Goal: Navigation & Orientation: Find specific page/section

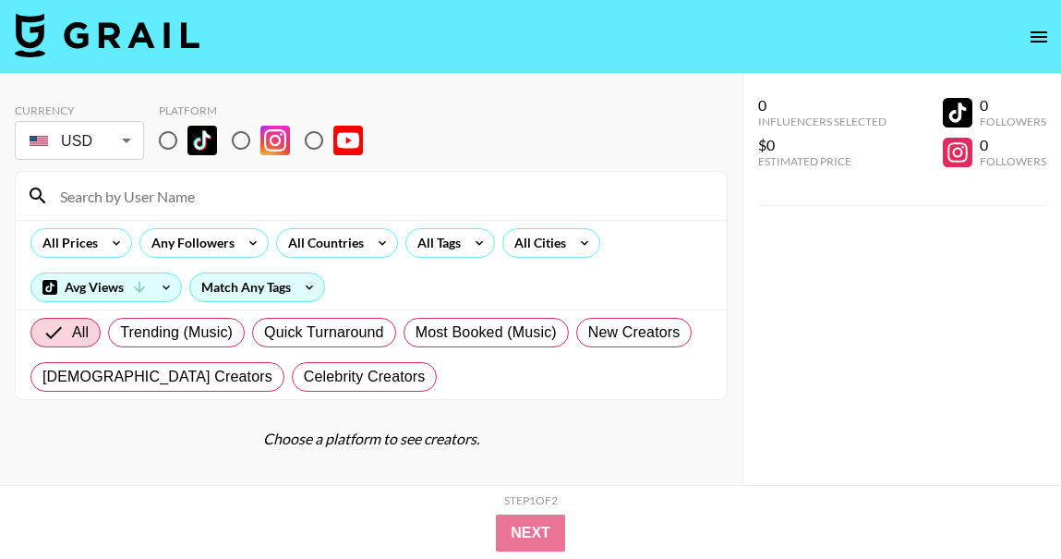
scroll to position [74, 0]
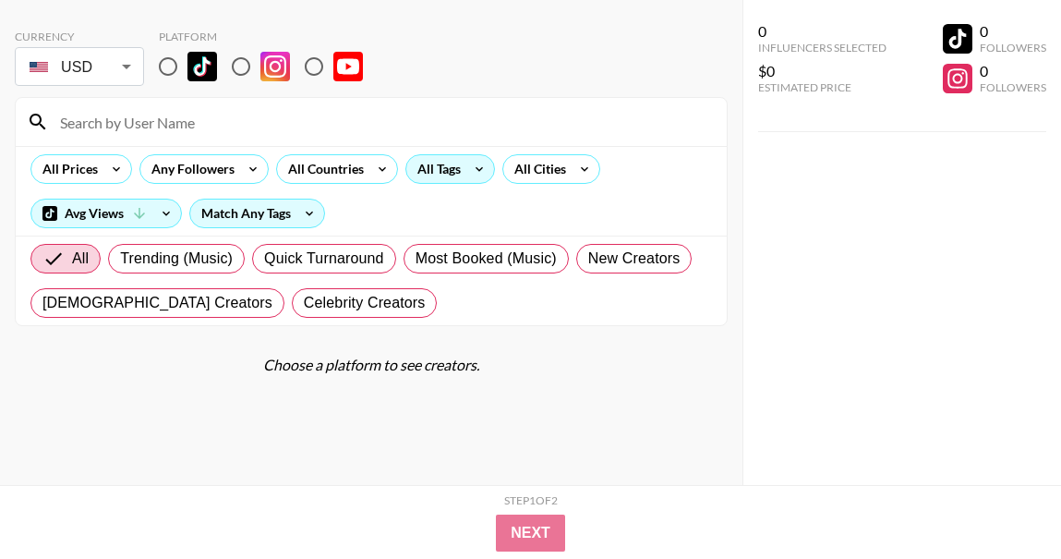
click at [432, 171] on div "All Tags" at bounding box center [435, 169] width 58 height 28
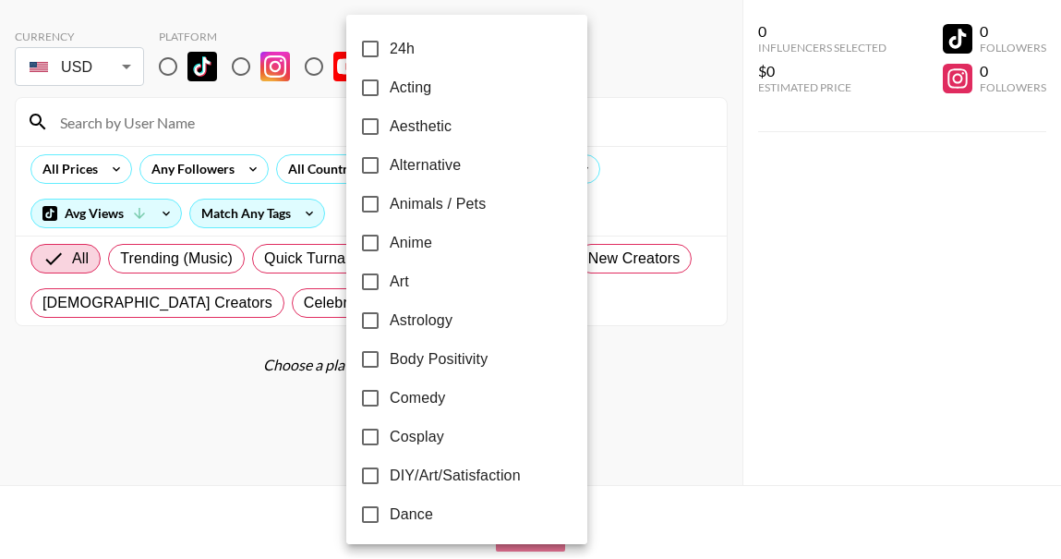
click at [555, 185] on div at bounding box center [530, 279] width 1061 height 559
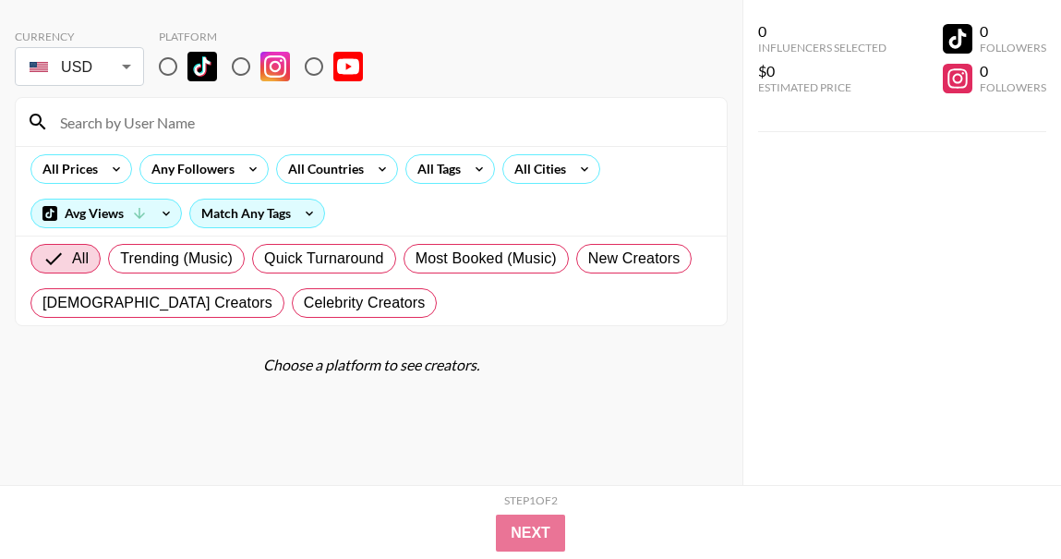
click at [556, 180] on div "24h Acting Aesthetic Alternative Animals / Pets Anime Art Astrology Body Positi…" at bounding box center [530, 279] width 1061 height 559
click at [556, 180] on div "All Cities" at bounding box center [536, 169] width 67 height 28
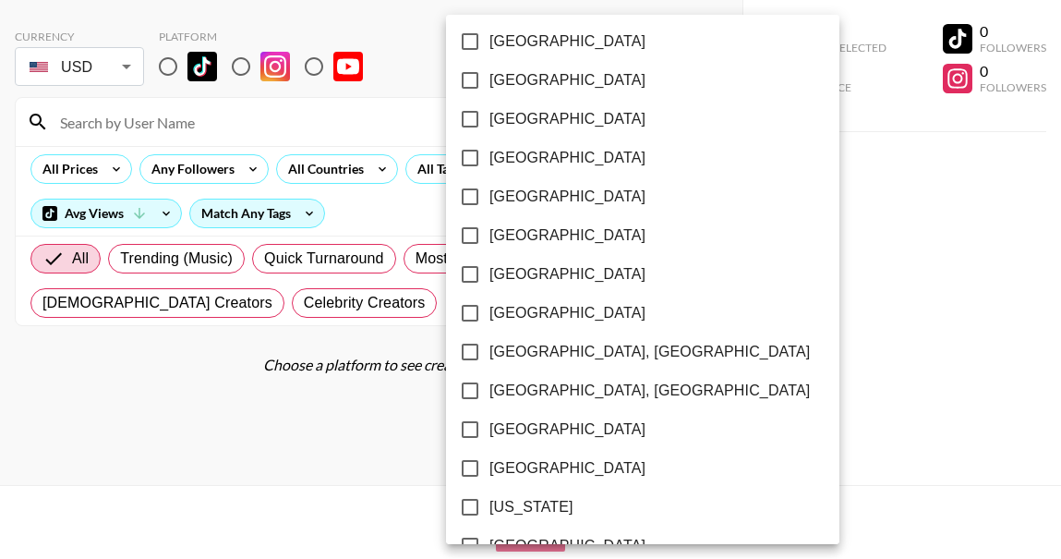
scroll to position [1515, 0]
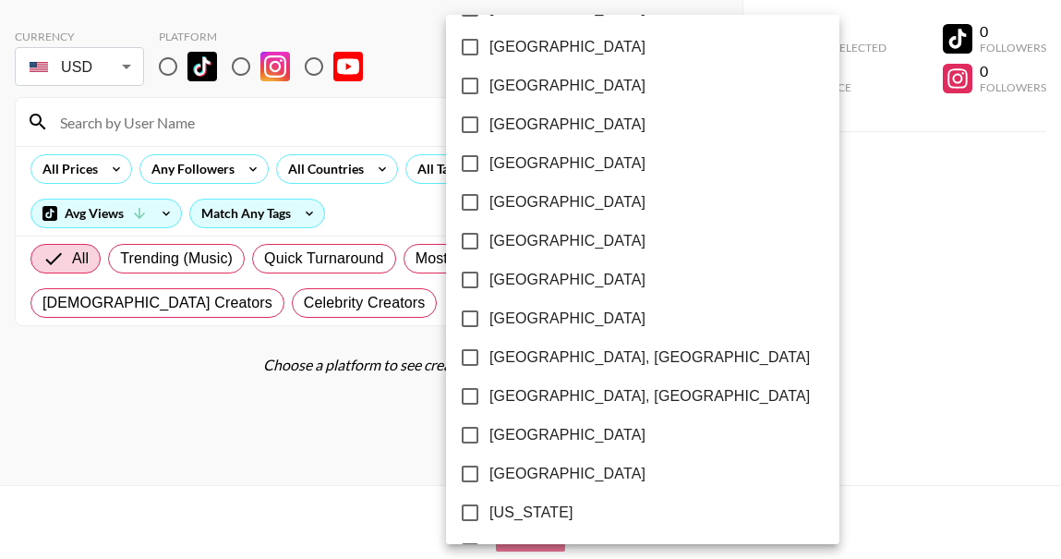
click at [486, 169] on input "[GEOGRAPHIC_DATA]" at bounding box center [470, 163] width 39 height 39
checkbox input "true"
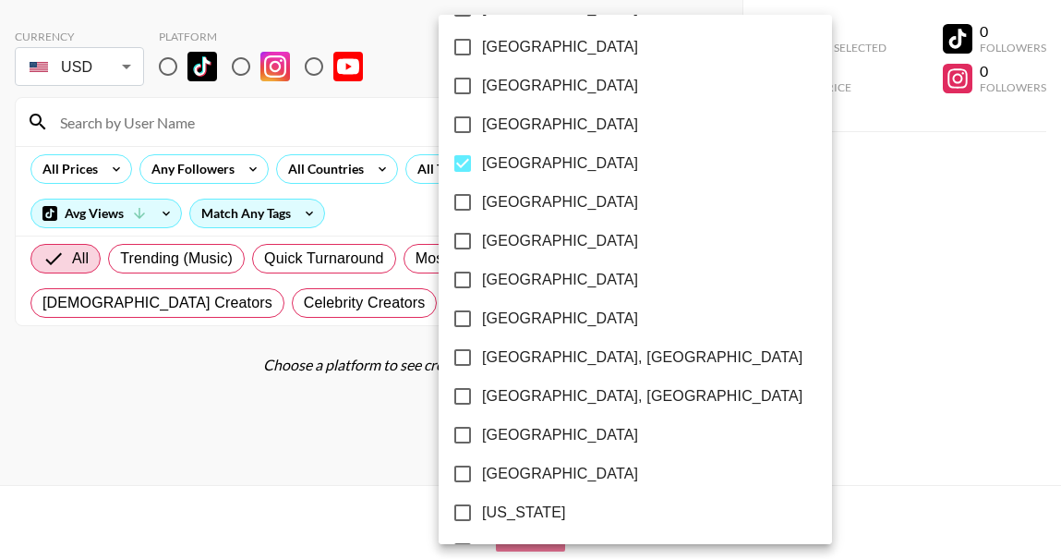
click at [646, 193] on div "[GEOGRAPHIC_DATA] [GEOGRAPHIC_DATA] [GEOGRAPHIC_DATA] [GEOGRAPHIC_DATA] [GEOGRA…" at bounding box center [635, 163] width 393 height 3327
click at [671, 193] on div at bounding box center [530, 279] width 1061 height 559
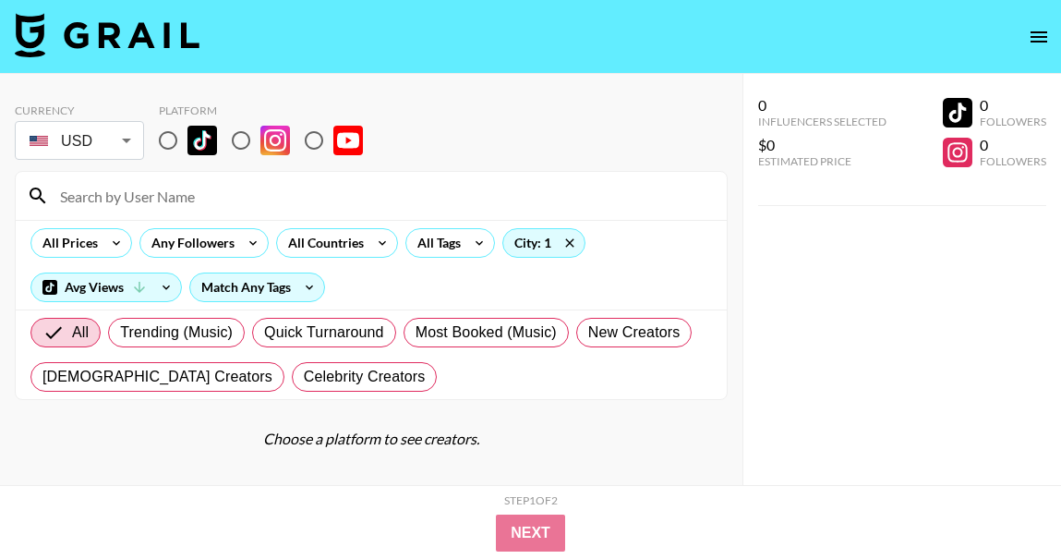
scroll to position [74, 0]
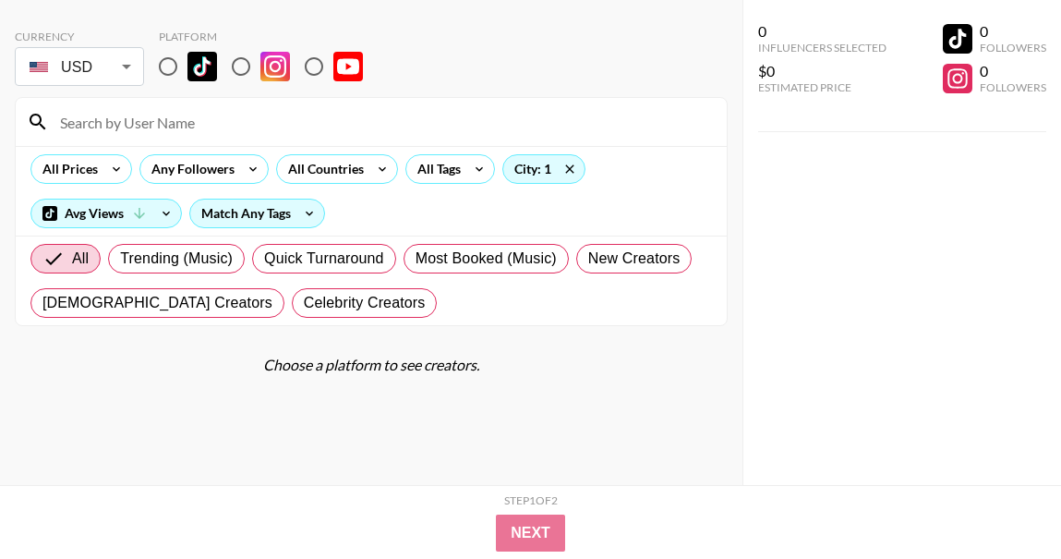
click at [168, 63] on input "radio" at bounding box center [168, 66] width 39 height 39
radio input "true"
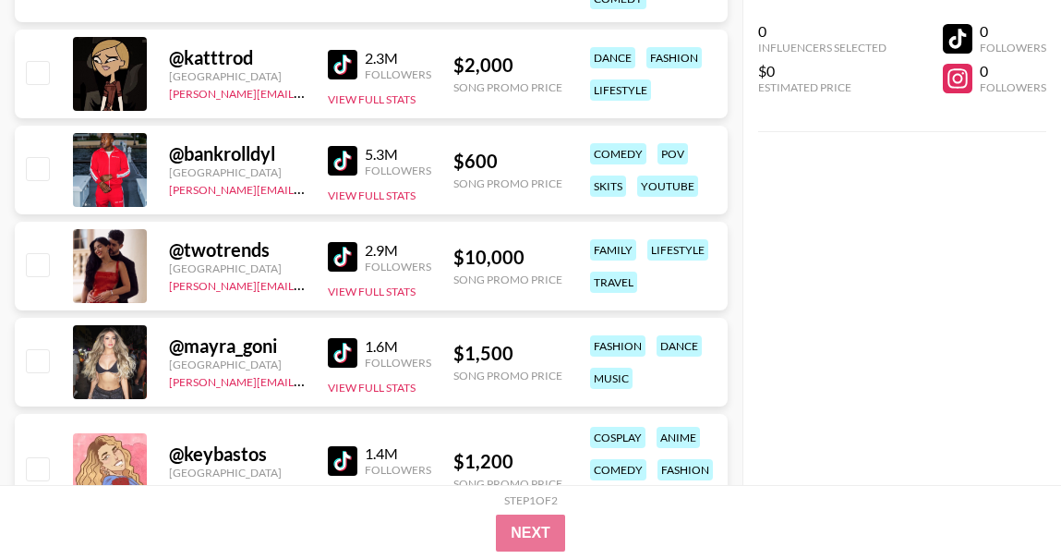
scroll to position [1010, 0]
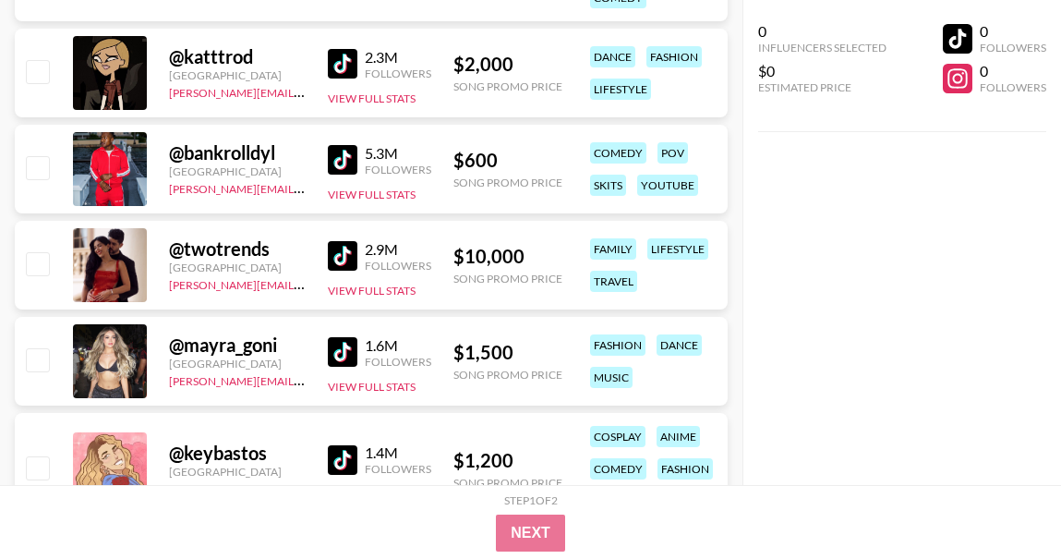
click at [362, 155] on link at bounding box center [346, 160] width 37 height 30
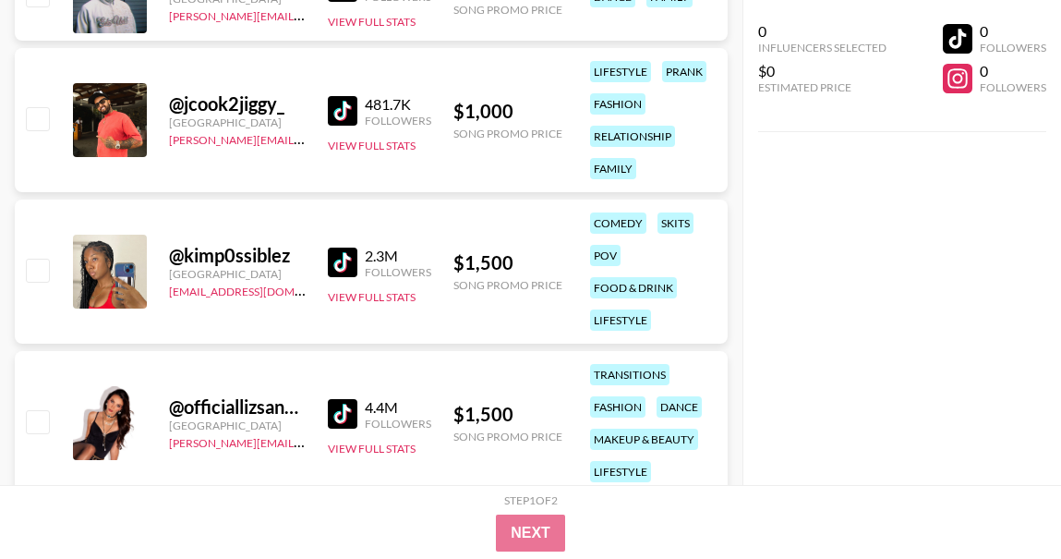
scroll to position [2302, 0]
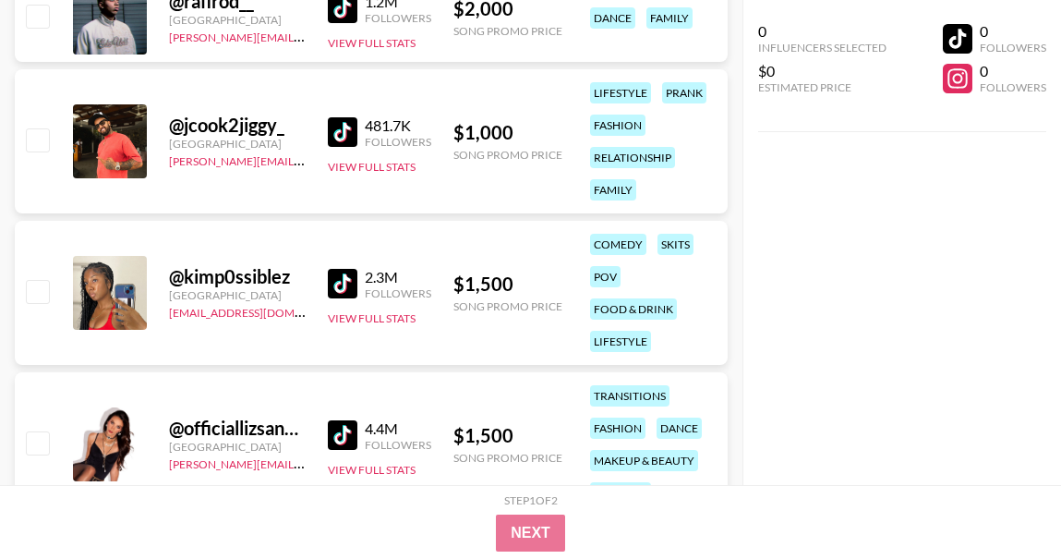
click at [338, 128] on img at bounding box center [343, 132] width 30 height 30
click at [348, 283] on img at bounding box center [343, 284] width 30 height 30
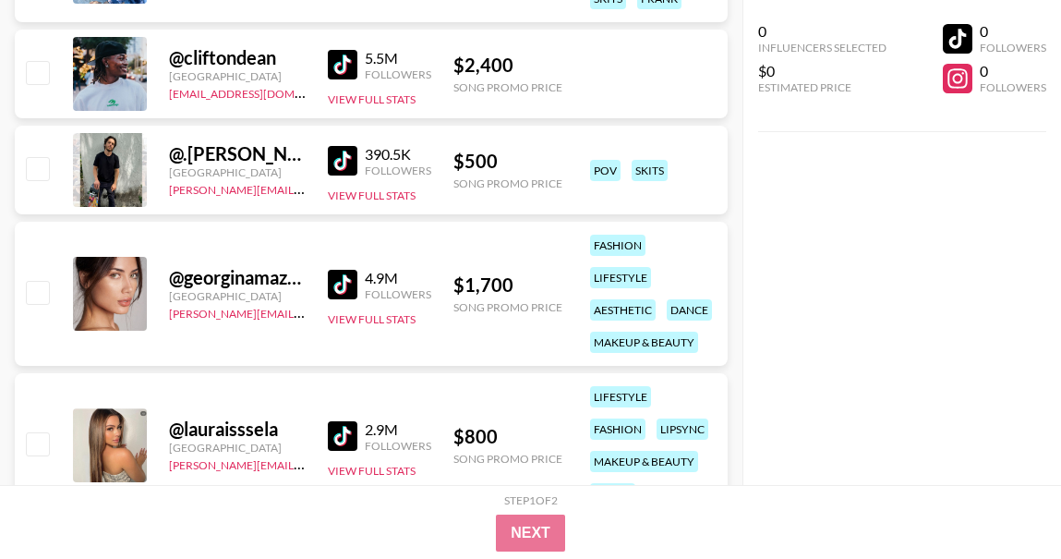
scroll to position [4228, 0]
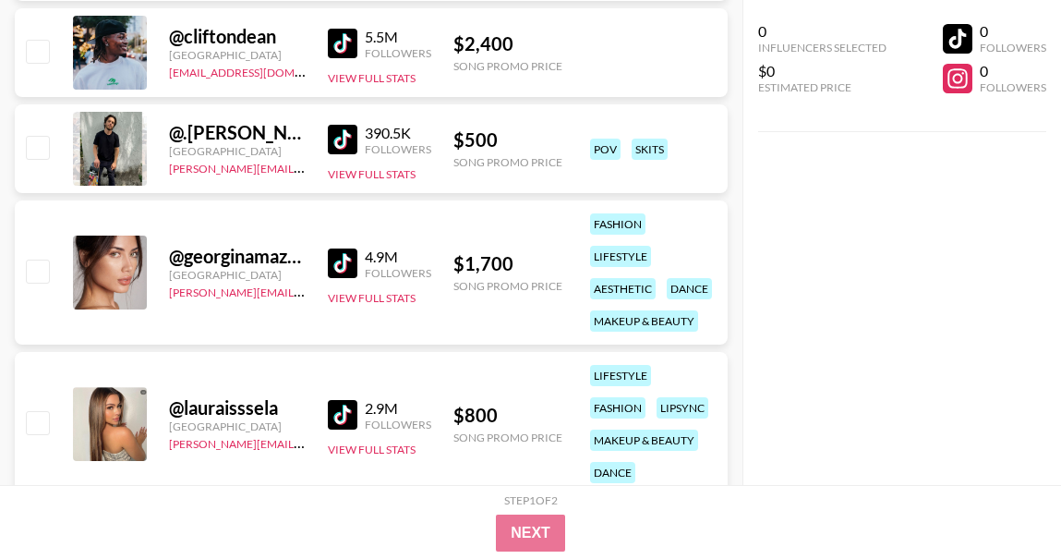
click at [338, 45] on img at bounding box center [343, 44] width 30 height 30
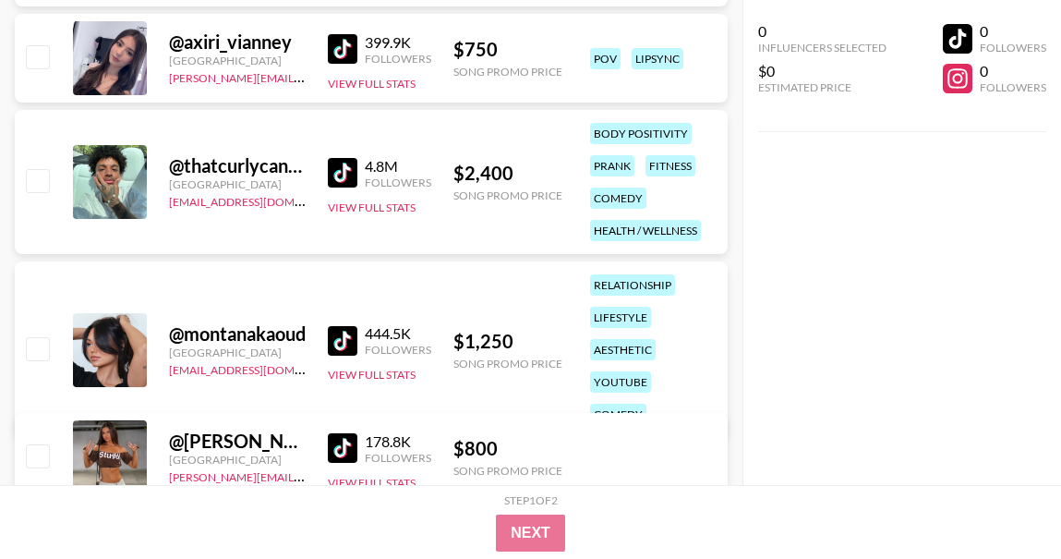
scroll to position [4958, 0]
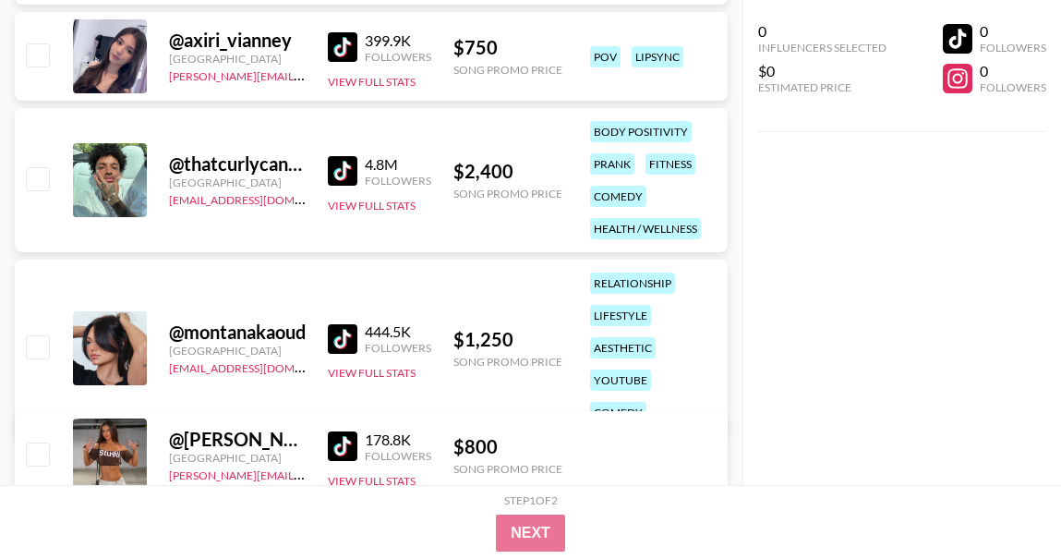
click at [358, 178] on link at bounding box center [346, 171] width 37 height 30
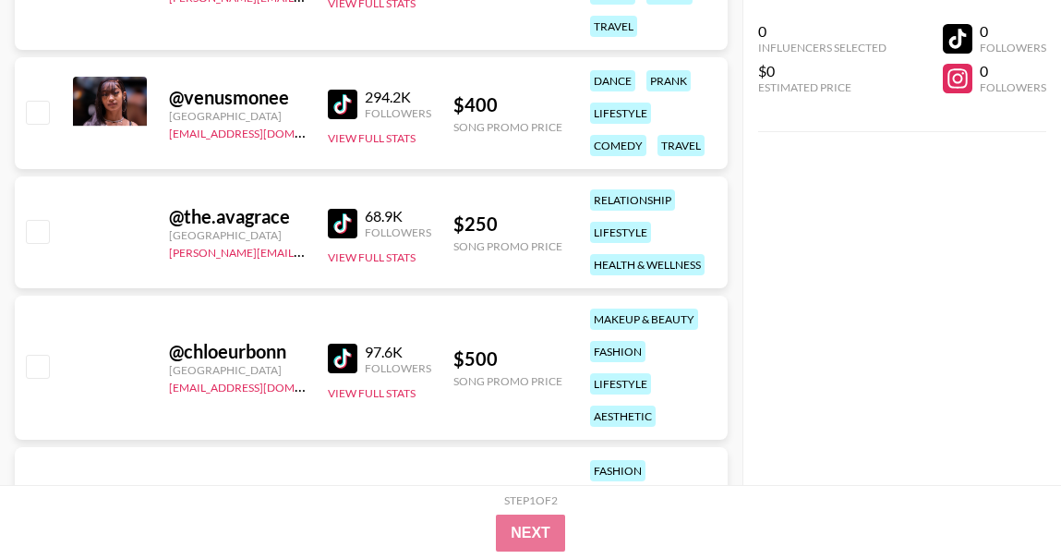
scroll to position [12934, 0]
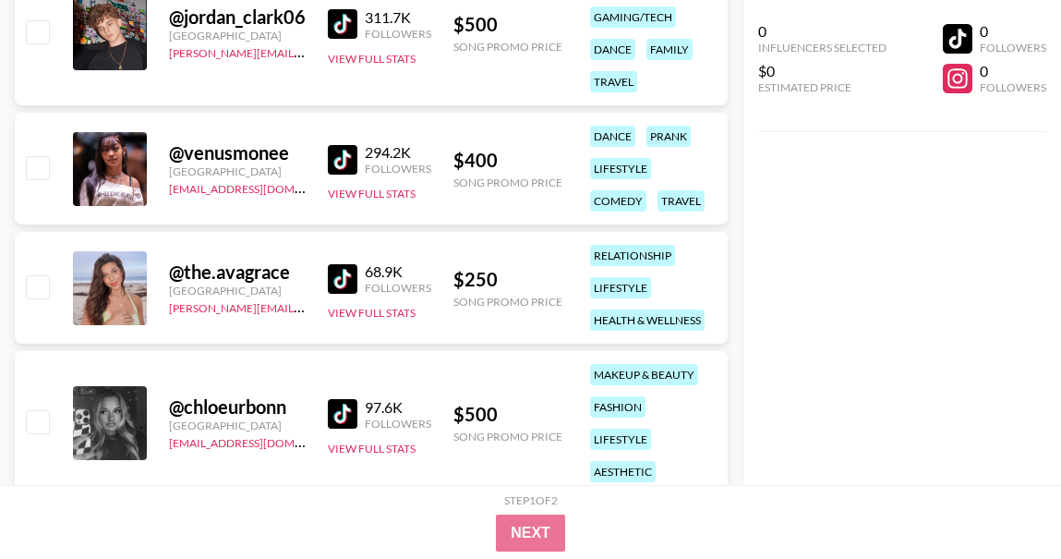
click at [319, 159] on div "@ venusmonee [GEOGRAPHIC_DATA] [EMAIL_ADDRESS][DOMAIN_NAME] 294.2K Followers Vi…" at bounding box center [371, 169] width 713 height 112
click at [336, 163] on img at bounding box center [343, 160] width 30 height 30
